Goal: Task Accomplishment & Management: Manage account settings

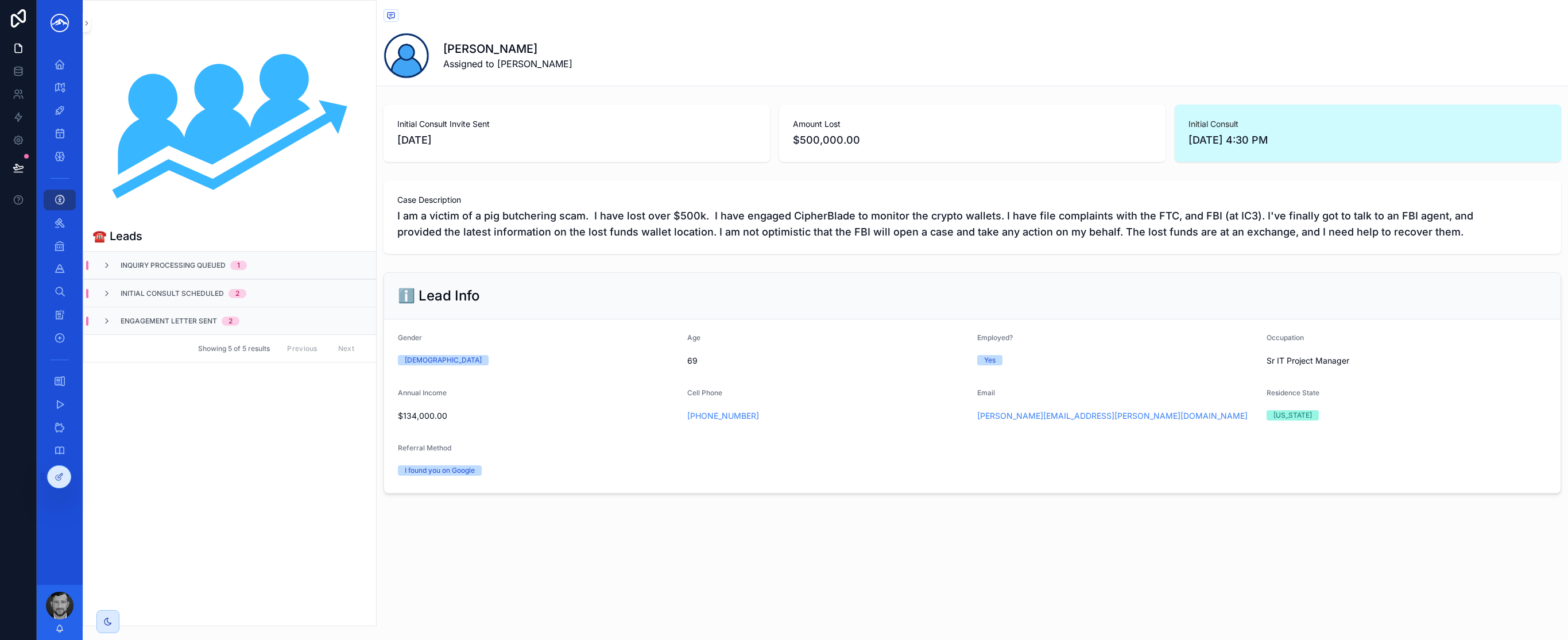
click at [115, 290] on div "Initial Consult Scheduled 2" at bounding box center [174, 294] width 144 height 10
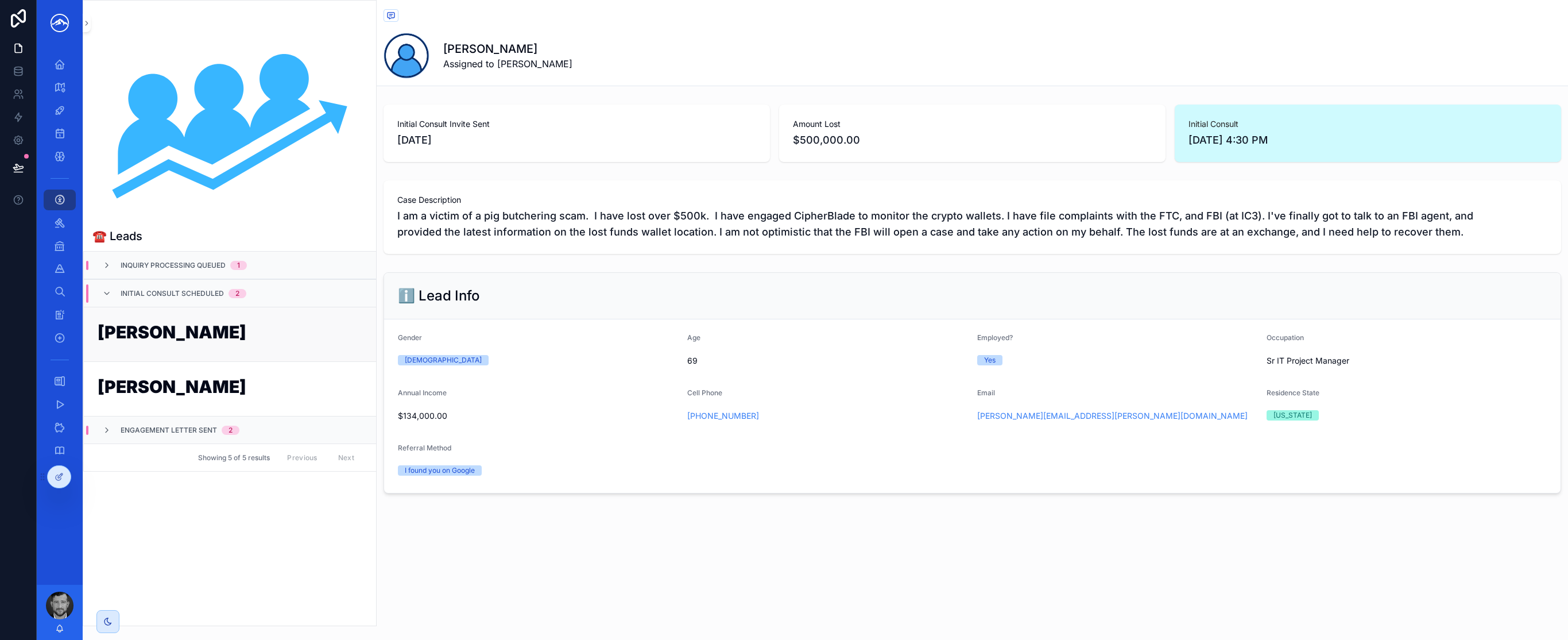
click at [142, 325] on h1 "[PERSON_NAME]" at bounding box center [229, 334] width 265 height 22
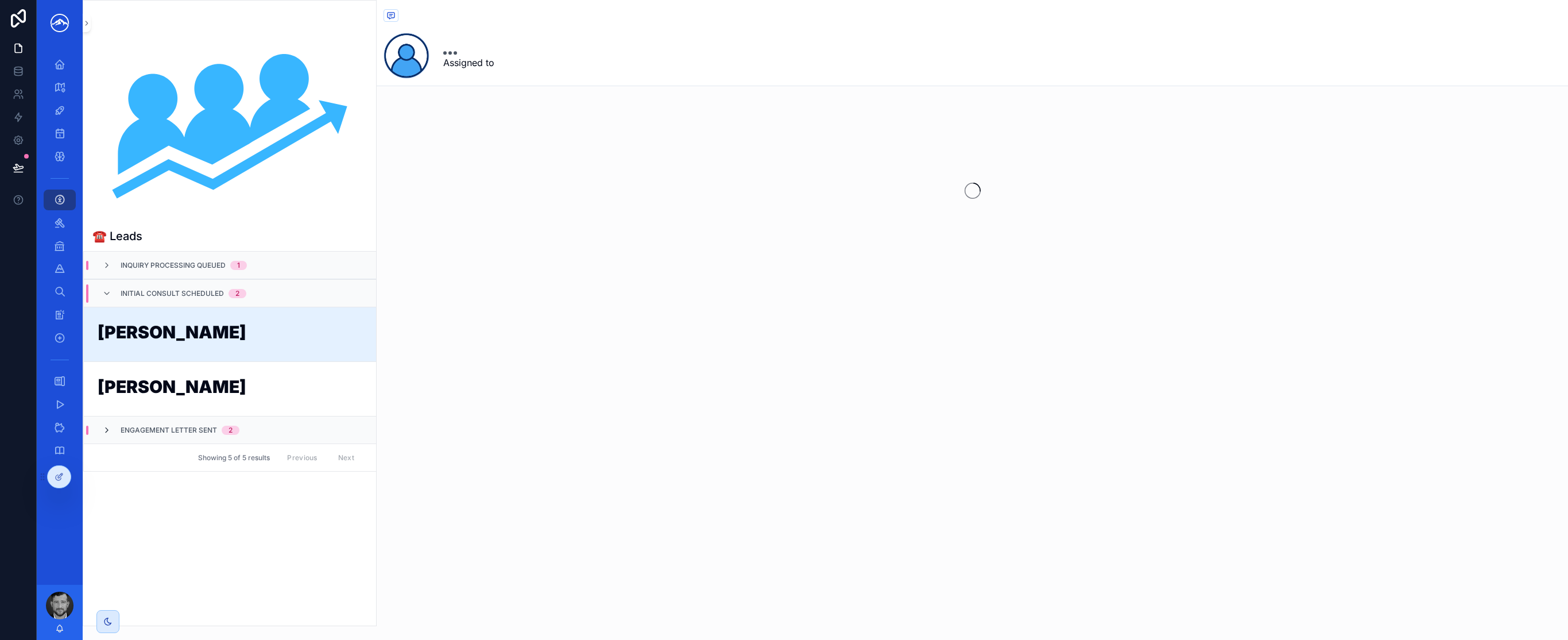
click at [106, 434] on icon "scrollable content" at bounding box center [107, 431] width 10 height 10
click at [227, 539] on link "[PERSON_NAME]" at bounding box center [229, 525] width 292 height 55
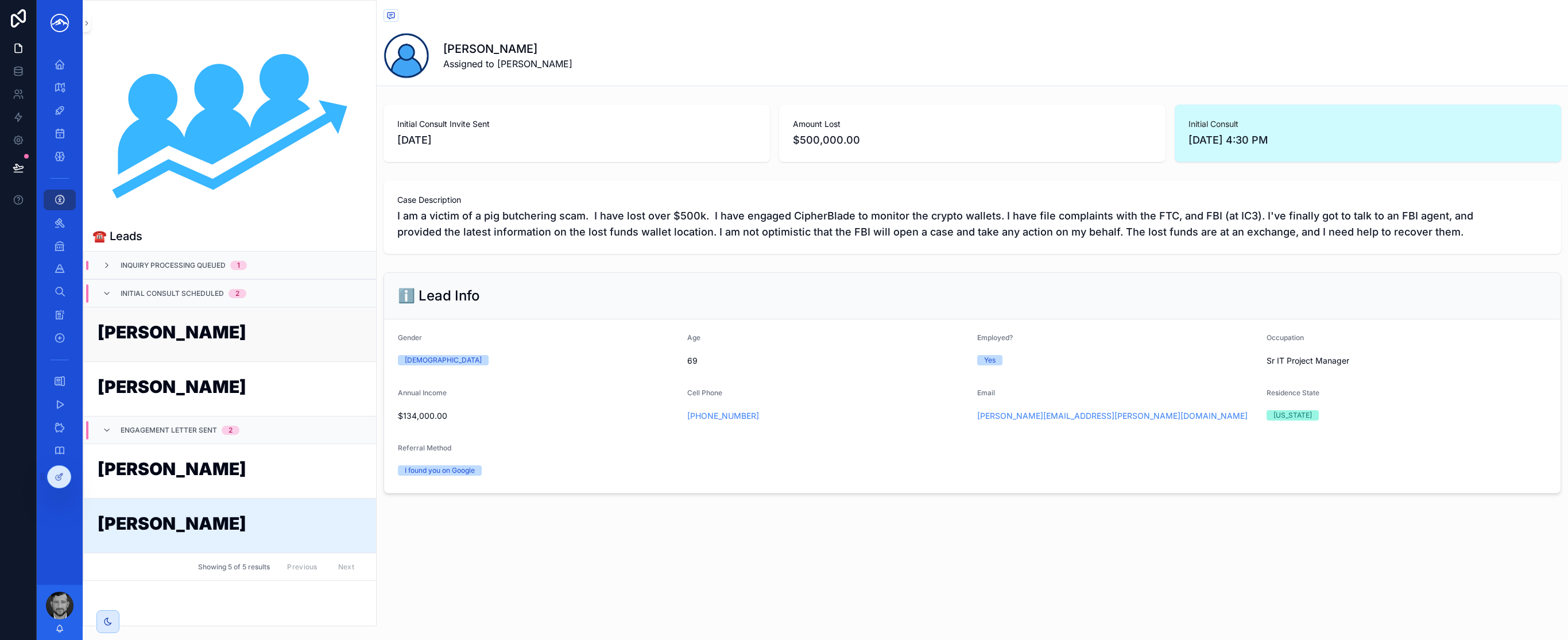
click at [209, 338] on h1 "[PERSON_NAME]" at bounding box center [229, 334] width 265 height 22
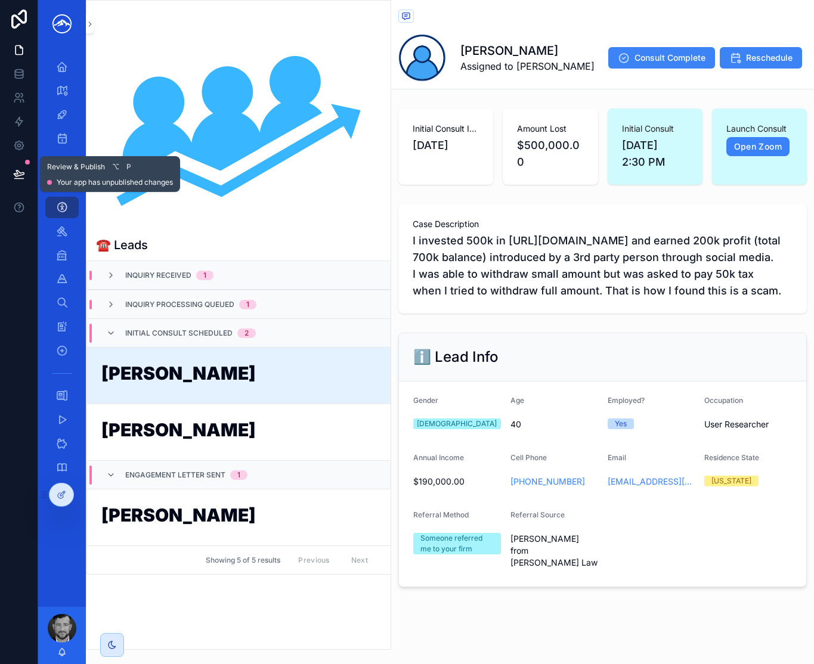
click at [16, 181] on button at bounding box center [19, 173] width 26 height 33
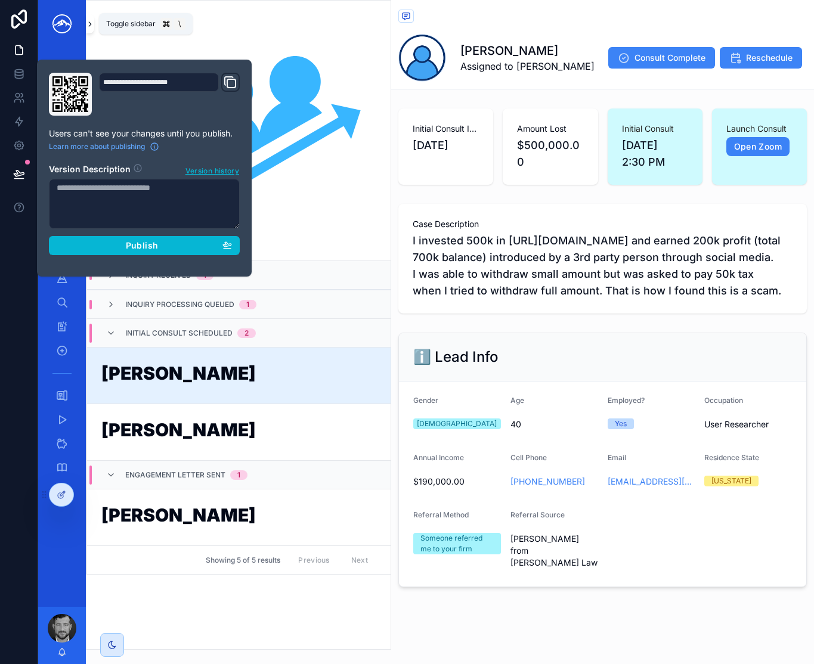
click at [92, 24] on icon "scrollable content" at bounding box center [90, 24] width 8 height 9
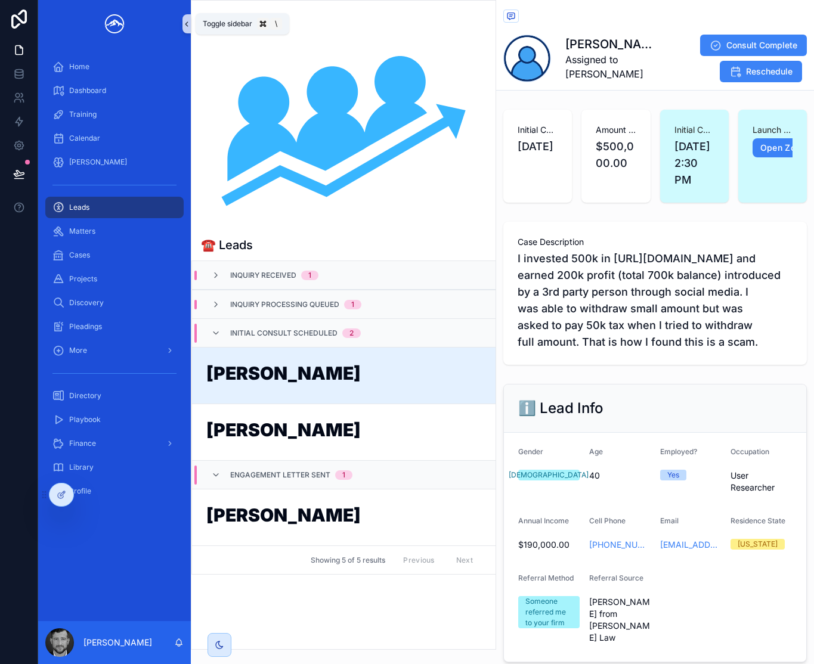
click at [185, 20] on icon "scrollable content" at bounding box center [186, 24] width 8 height 9
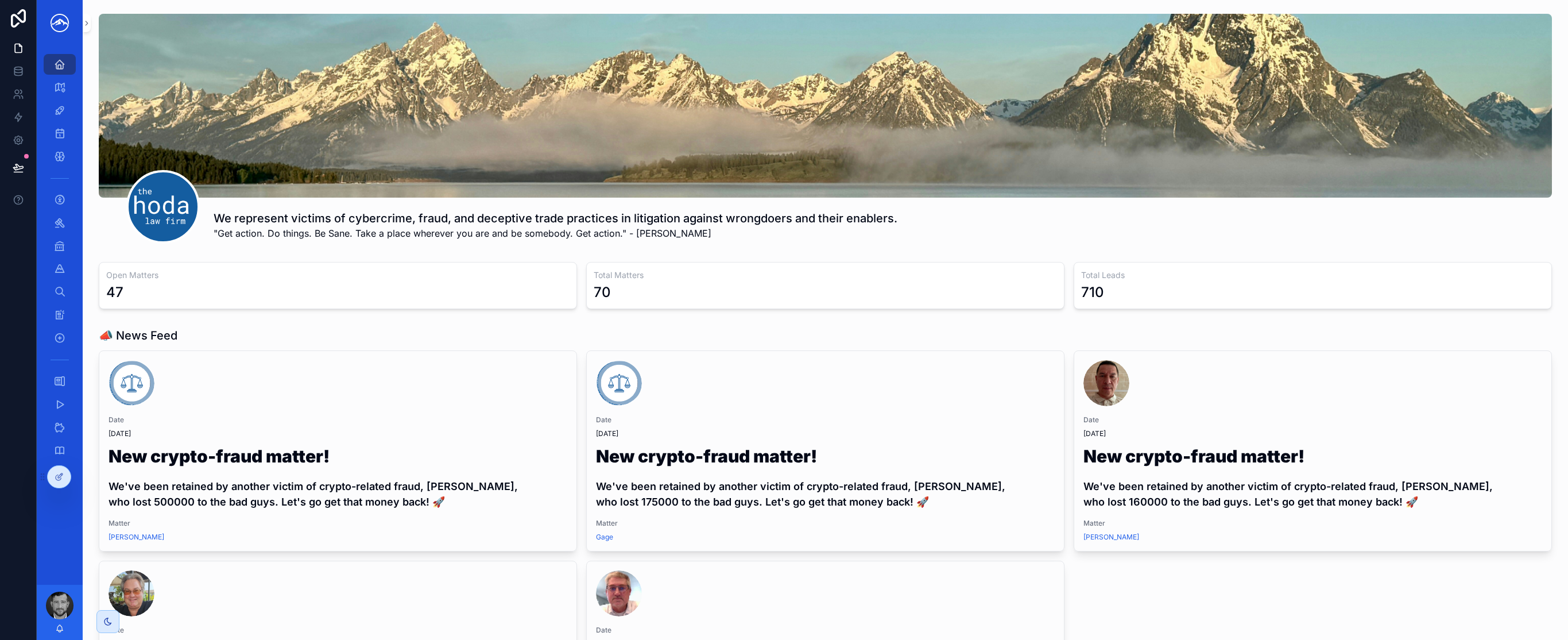
click at [91, 29] on div "We represent victims of cybercrime, fraud, and deceptive trade practices in lit…" at bounding box center [824, 129] width 1467 height 239
click at [88, 27] on button "scrollable content" at bounding box center [87, 22] width 8 height 18
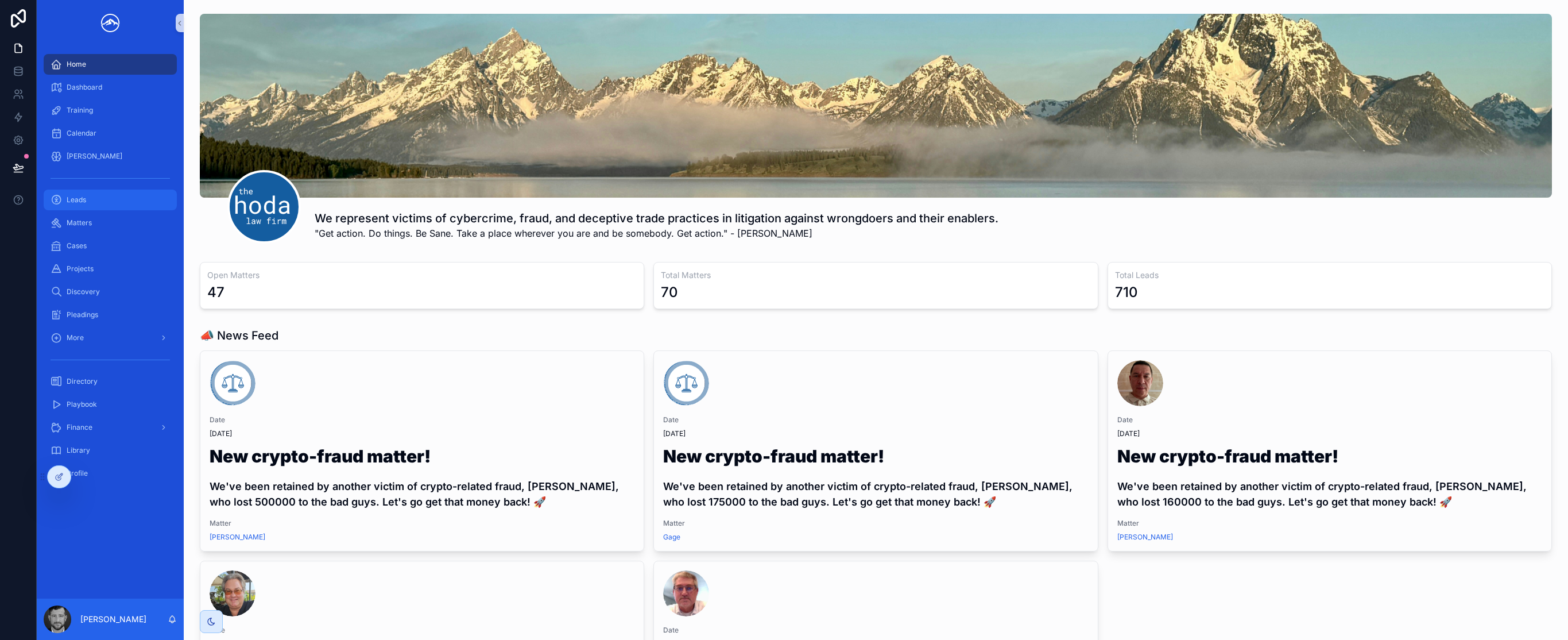
click at [116, 199] on div "Leads" at bounding box center [110, 200] width 119 height 18
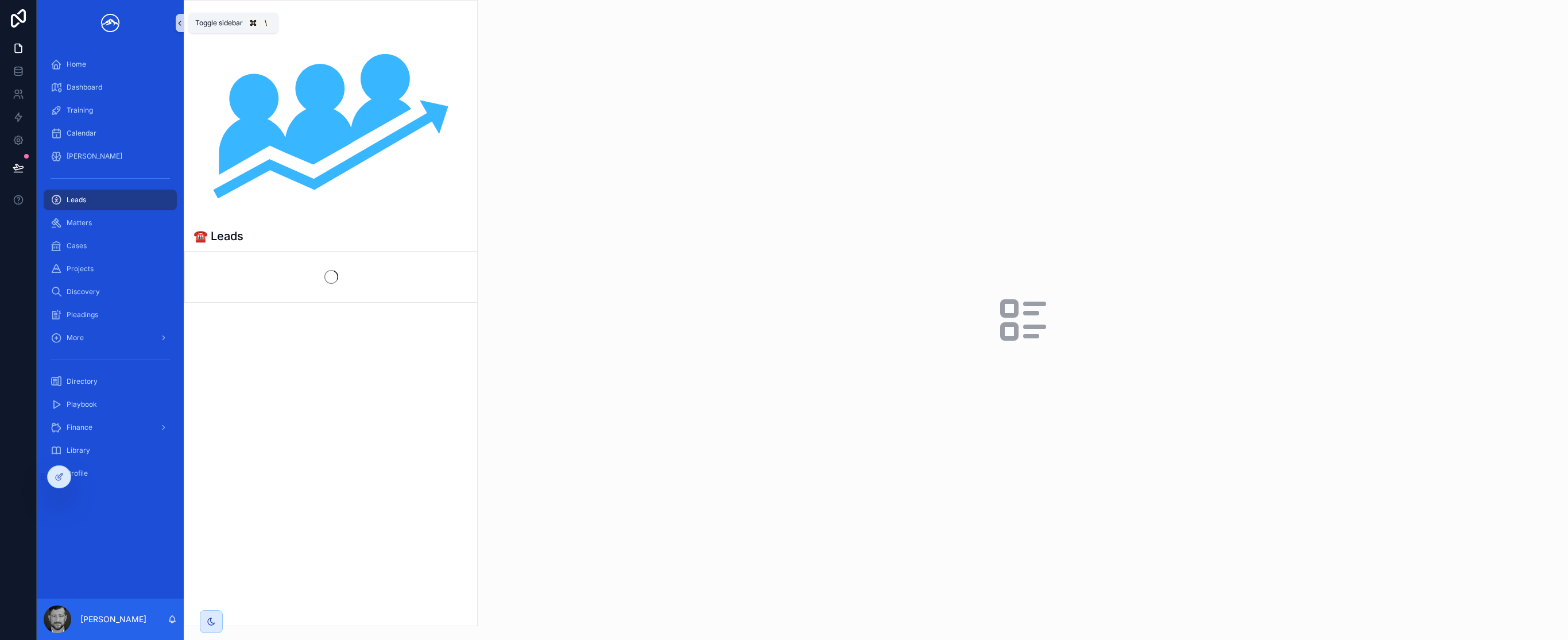
click at [179, 20] on icon "scrollable content" at bounding box center [179, 23] width 8 height 9
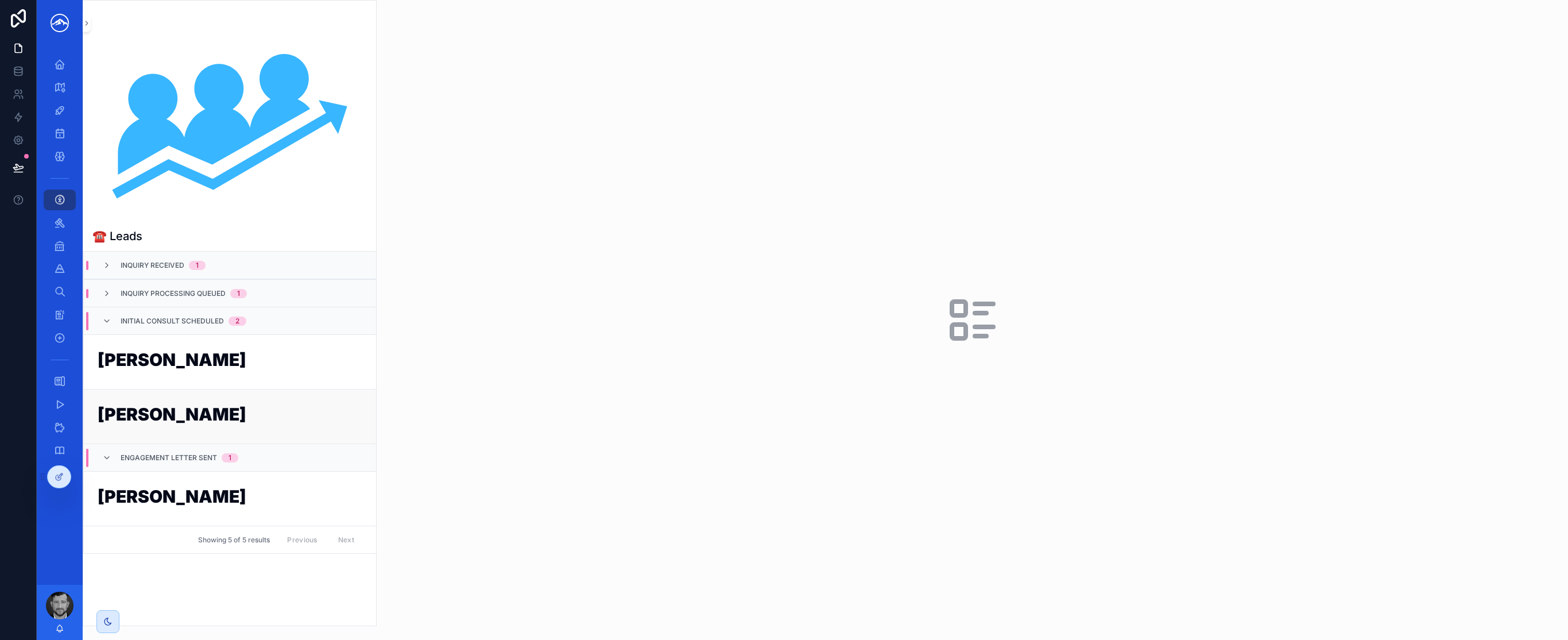
click at [268, 416] on h1 "[PERSON_NAME]" at bounding box center [229, 416] width 265 height 22
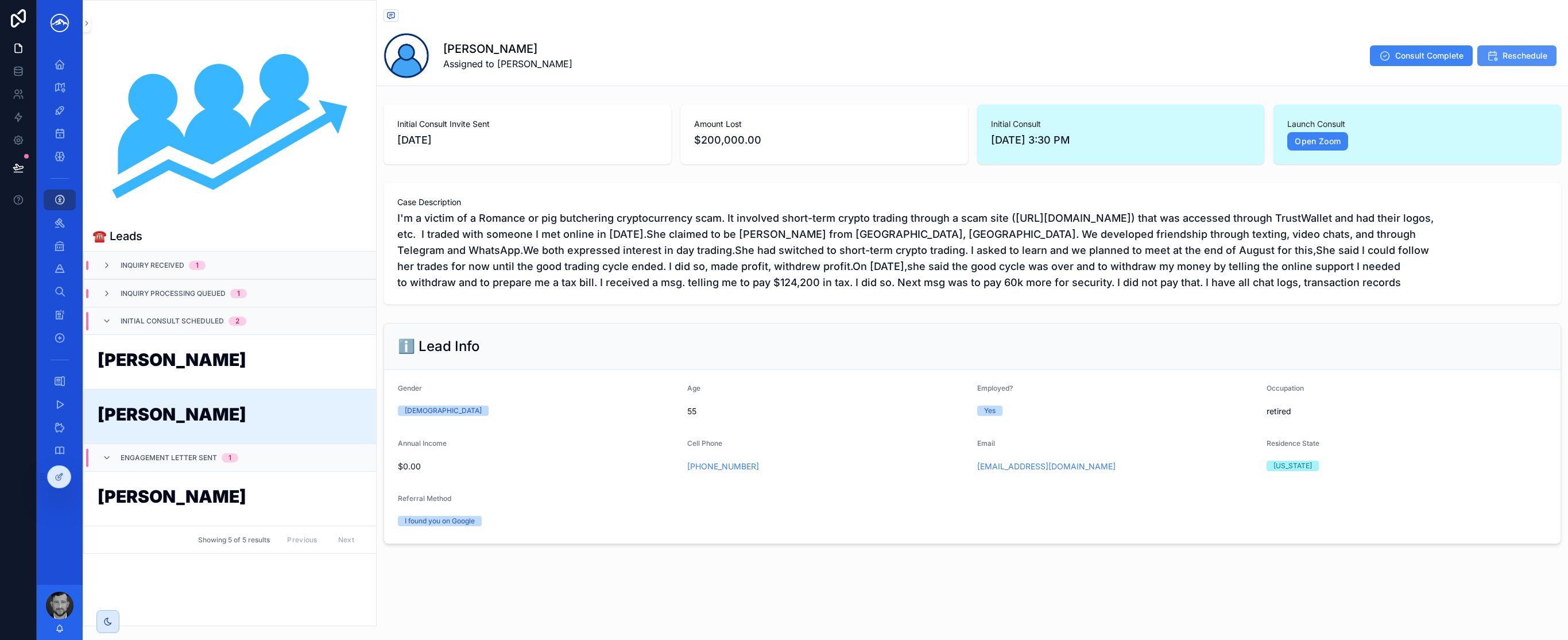
click at [783, 54] on span "Reschedule" at bounding box center [1525, 56] width 45 height 12
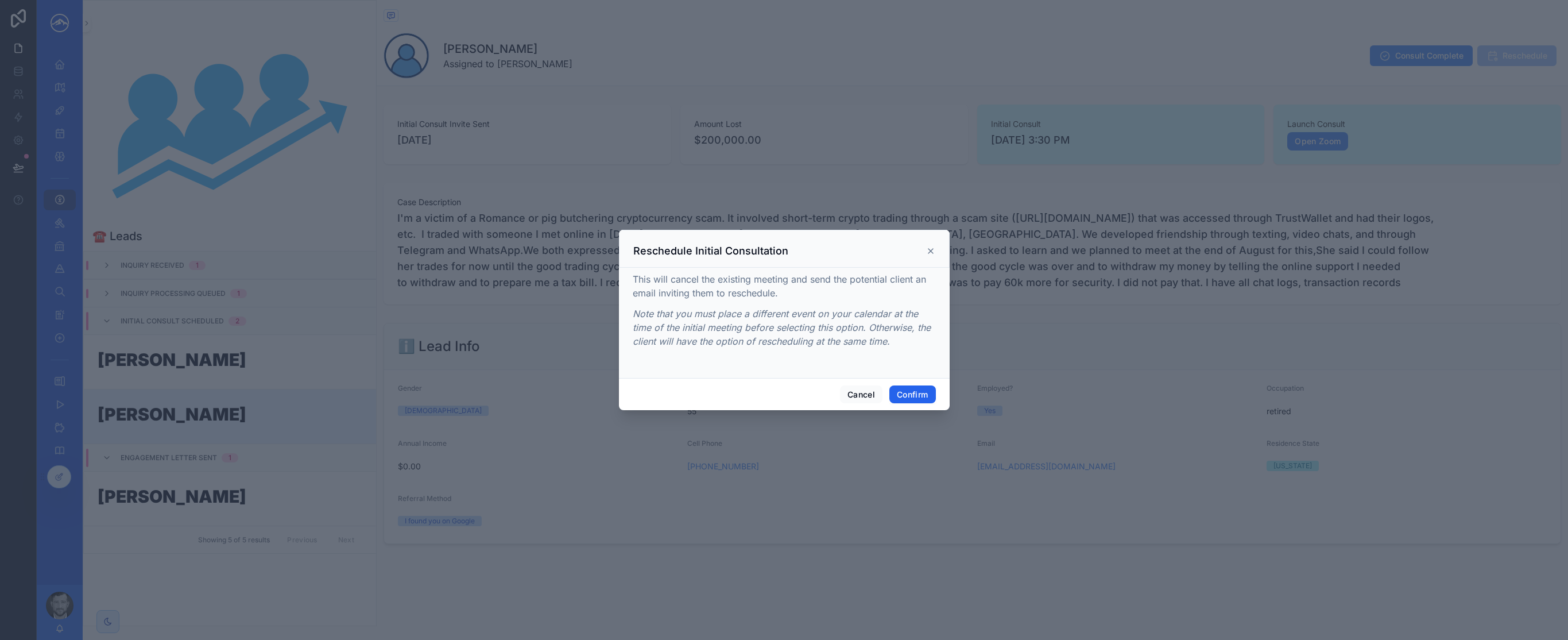
click at [783, 390] on button "Confirm" at bounding box center [913, 394] width 46 height 18
